Goal: Task Accomplishment & Management: Manage account settings

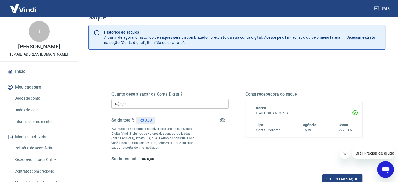
scroll to position [26, 0]
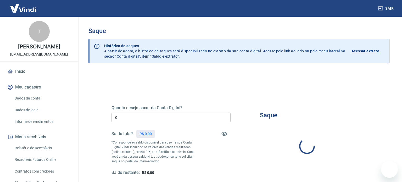
type input "R$ 0,00"
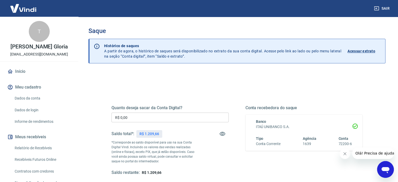
click at [154, 116] on input "R$ 0,00" at bounding box center [169, 117] width 117 height 10
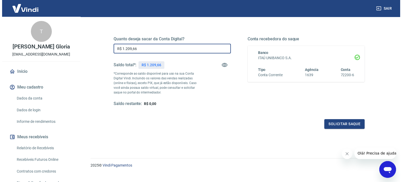
scroll to position [76, 0]
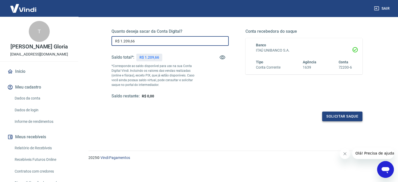
type input "R$ 1.209,66"
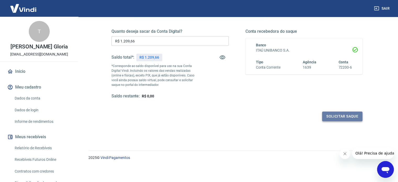
click at [349, 119] on button "Solicitar saque" at bounding box center [342, 116] width 40 height 10
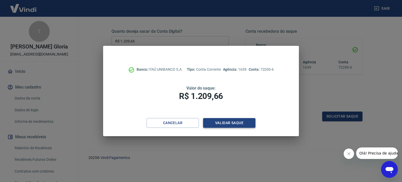
click at [235, 124] on button "Validar saque" at bounding box center [229, 123] width 52 height 10
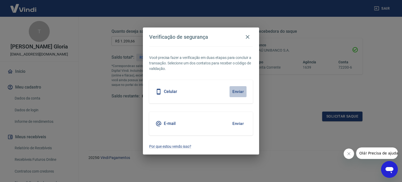
click at [239, 89] on button "Enviar" at bounding box center [237, 91] width 17 height 11
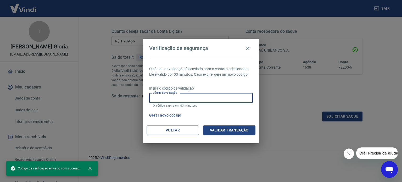
click at [224, 97] on input "Código de validação" at bounding box center [201, 98] width 104 height 10
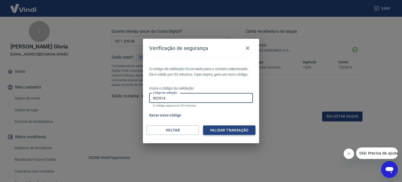
type input "902914"
click at [239, 133] on button "Validar transação" at bounding box center [229, 130] width 52 height 10
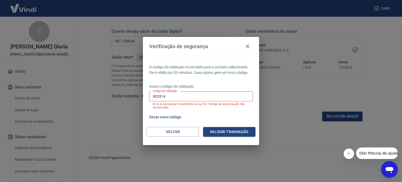
click at [193, 98] on input "902914" at bounding box center [201, 96] width 104 height 10
click at [175, 131] on button "Voltar" at bounding box center [172, 132] width 52 height 10
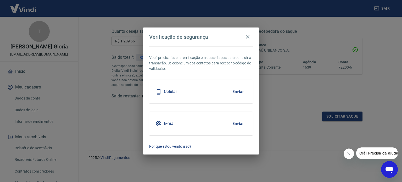
click at [236, 122] on button "Enviar" at bounding box center [237, 123] width 17 height 11
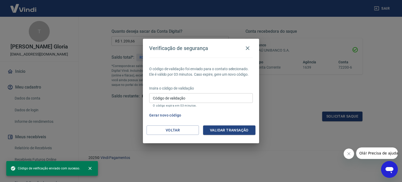
click at [194, 97] on input "Código de validação" at bounding box center [201, 98] width 104 height 10
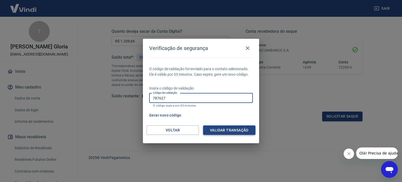
type input "787627"
click at [231, 130] on button "Validar transação" at bounding box center [229, 130] width 52 height 10
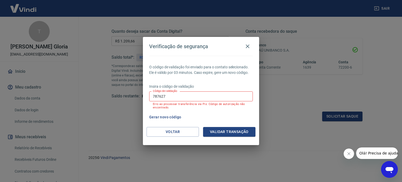
click at [186, 99] on input "787627" at bounding box center [201, 96] width 104 height 10
type input "787629"
click at [247, 130] on button "Validar transação" at bounding box center [229, 132] width 52 height 10
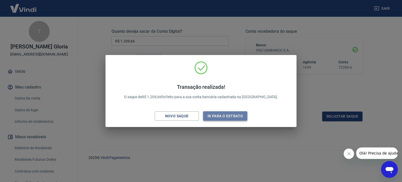
click at [226, 117] on button "Ir para o extrato" at bounding box center [225, 116] width 44 height 10
